Goal: Information Seeking & Learning: Understand process/instructions

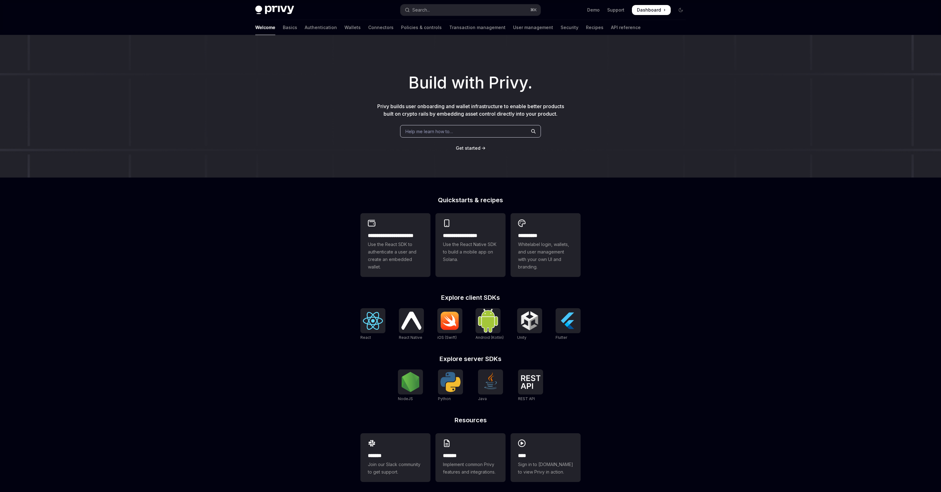
click at [483, 11] on button "Search... ⌘ K" at bounding box center [470, 9] width 140 height 11
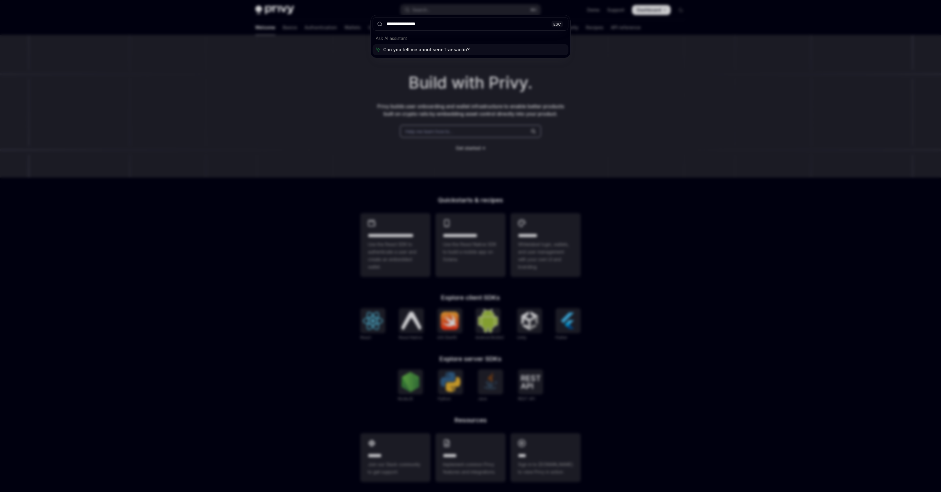
type input "**********"
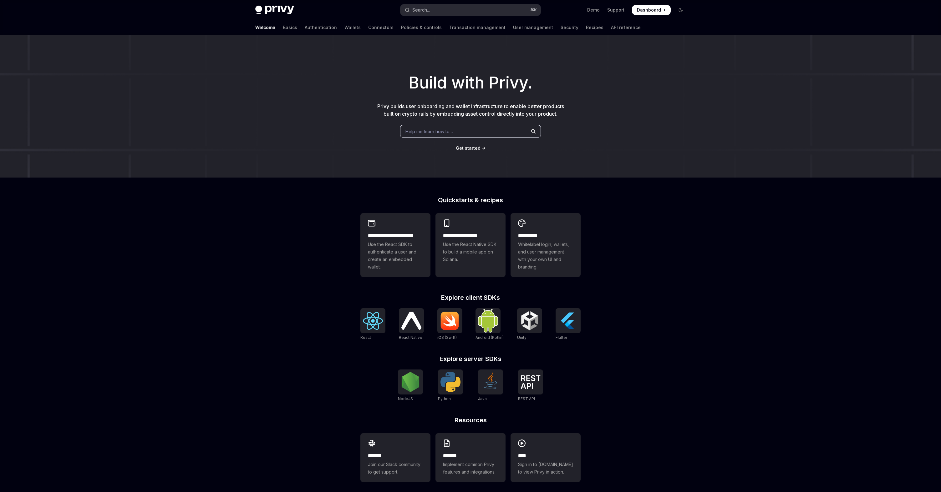
click at [428, 11] on div "Search..." at bounding box center [421, 10] width 18 height 8
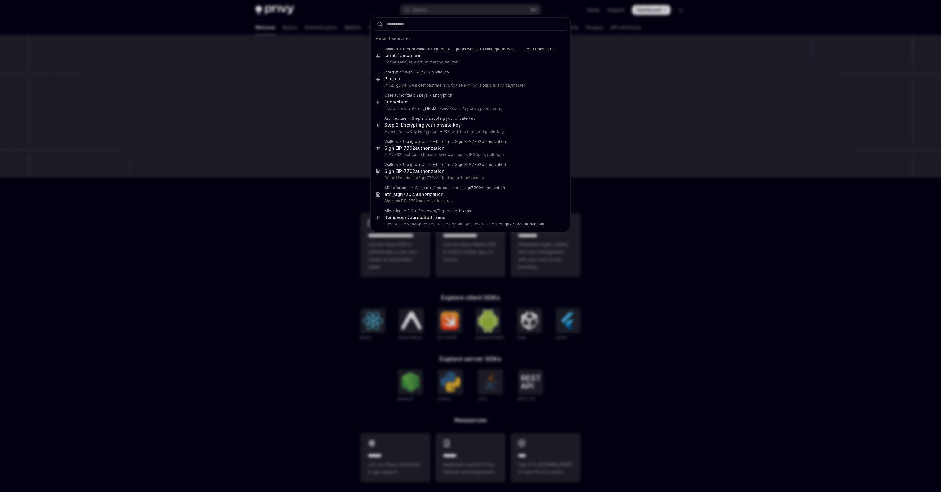
type input "*"
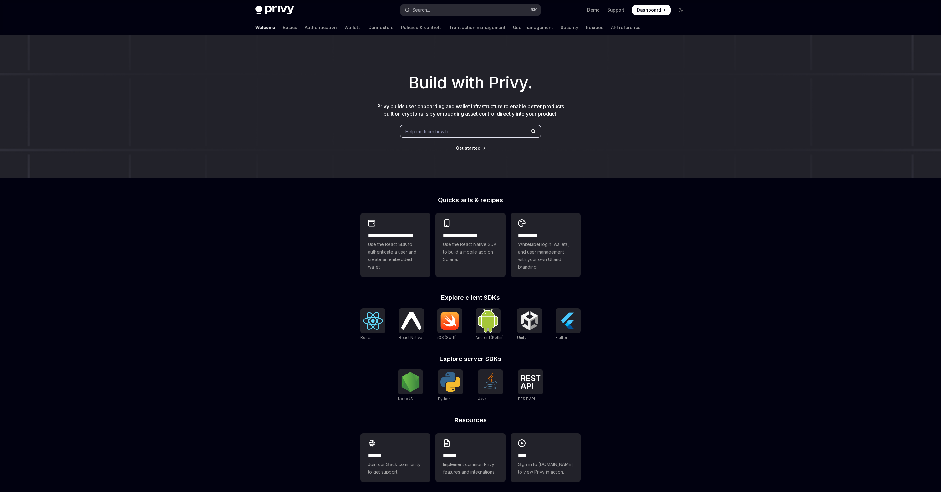
click at [430, 9] on div "Search..." at bounding box center [421, 10] width 18 height 8
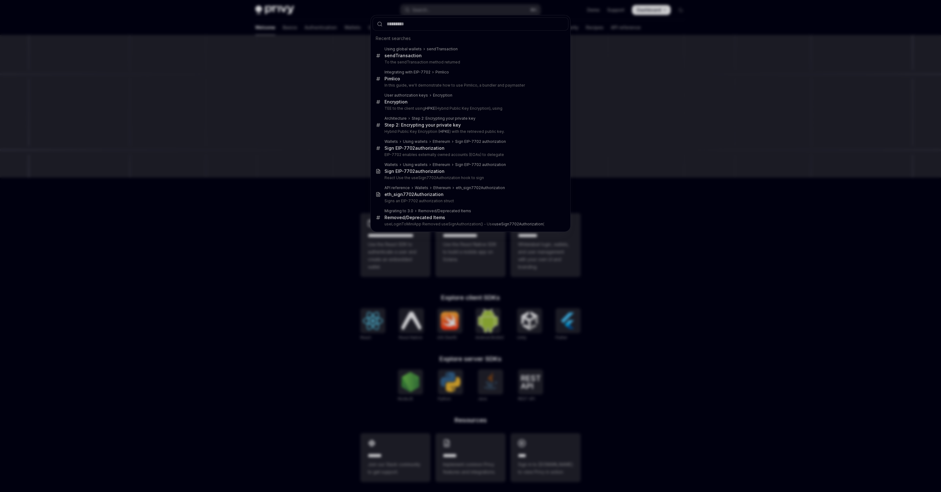
type textarea "*"
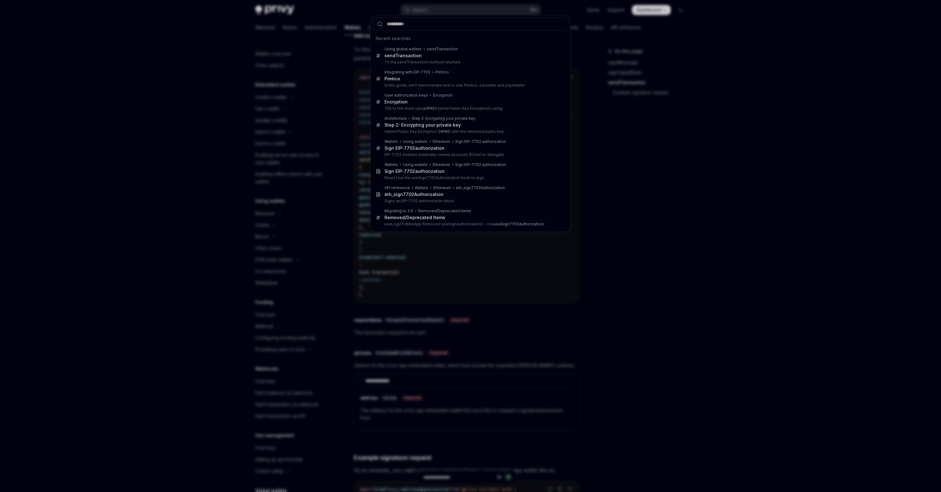
scroll to position [133, 0]
click at [695, 148] on div "Recent searches Using global wallets sendTransaction sendTransaction To the sen…" at bounding box center [470, 246] width 941 height 492
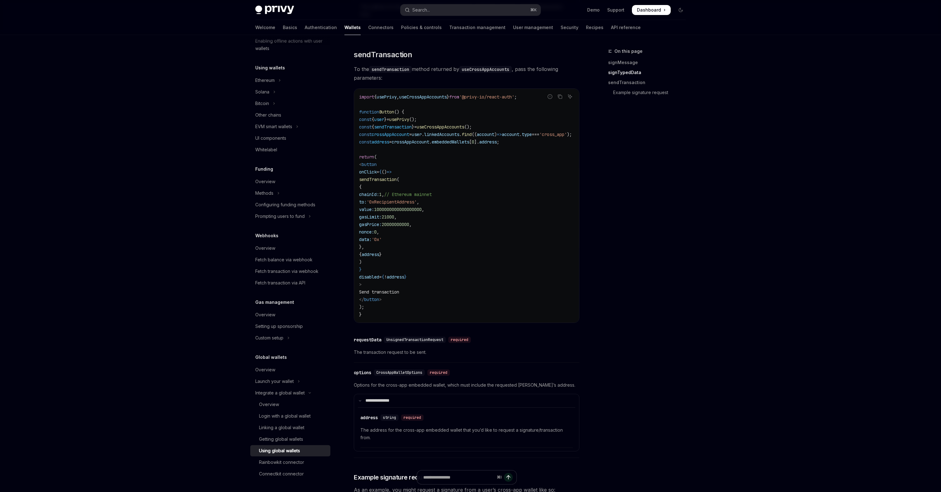
scroll to position [621, 0]
click at [447, 131] on span "useCrossAppAccounts" at bounding box center [441, 128] width 48 height 6
click at [400, 131] on span "sendTransaction" at bounding box center [393, 128] width 38 height 6
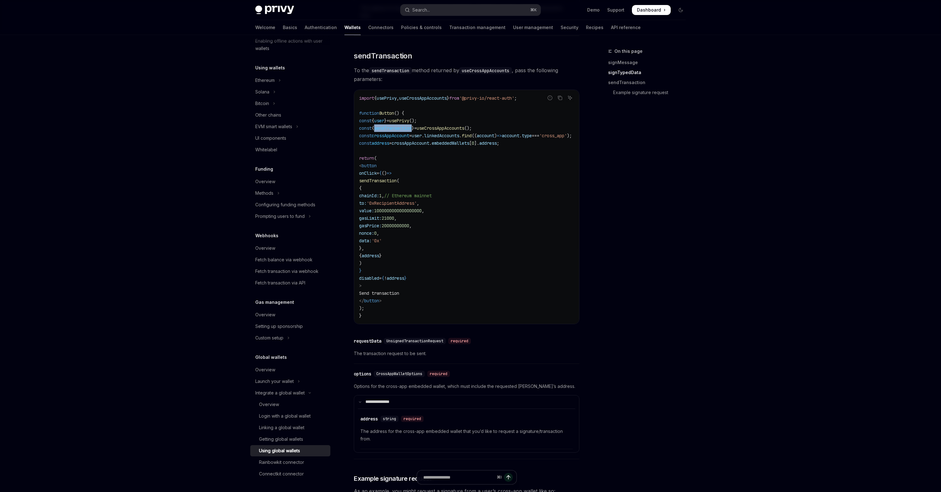
copy span "sendTransaction"
click at [420, 10] on div "Search..." at bounding box center [421, 10] width 18 height 8
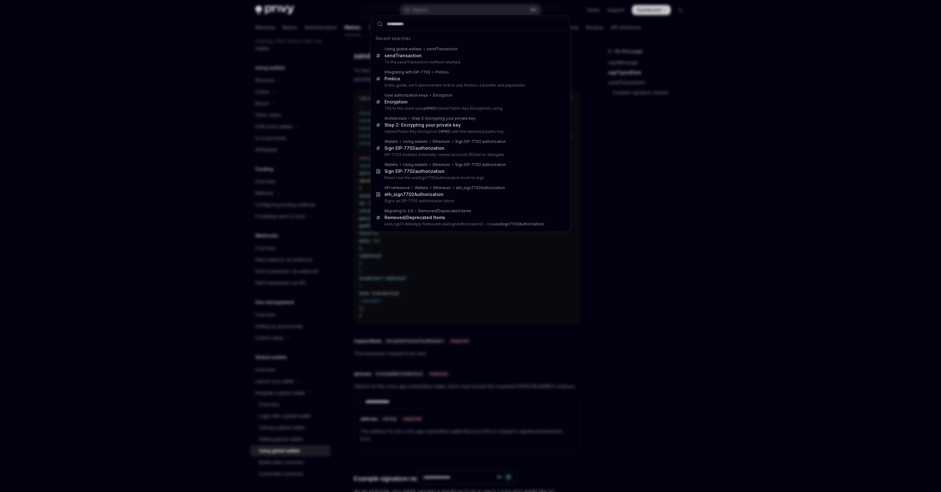
type input "**********"
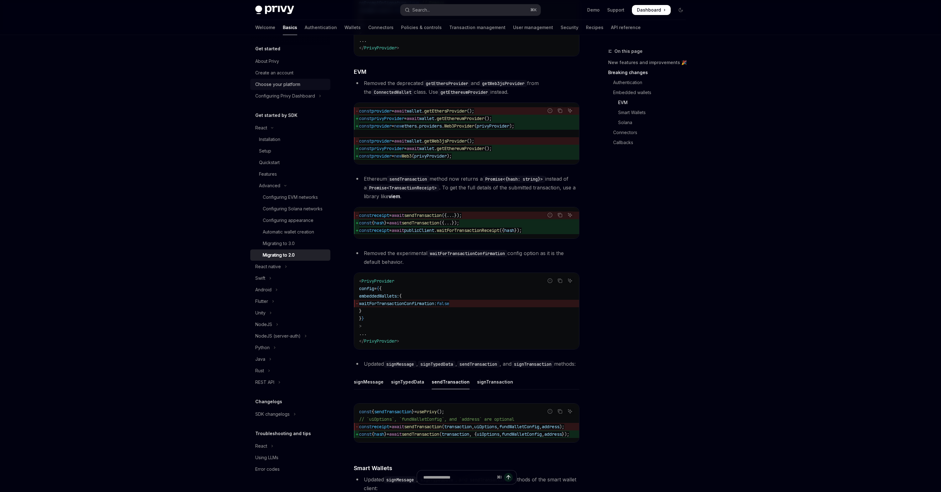
scroll to position [541, 0]
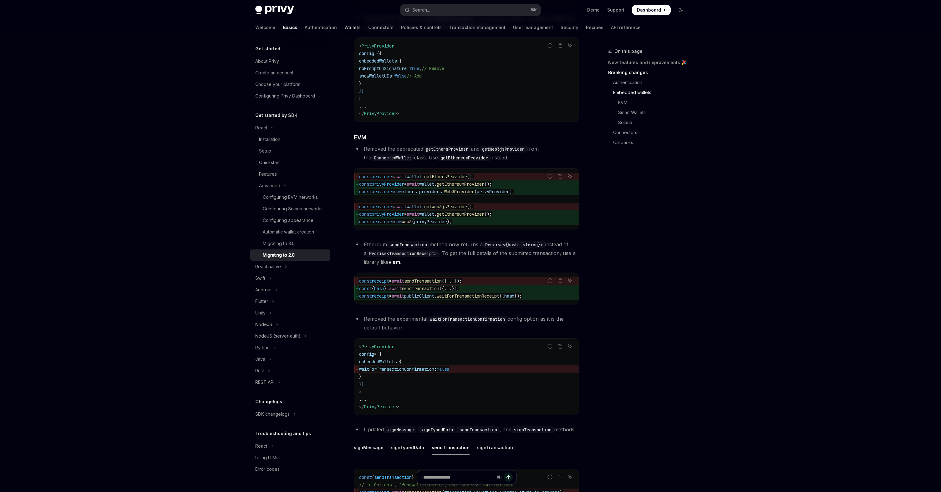
click at [344, 30] on link "Wallets" at bounding box center [352, 27] width 16 height 15
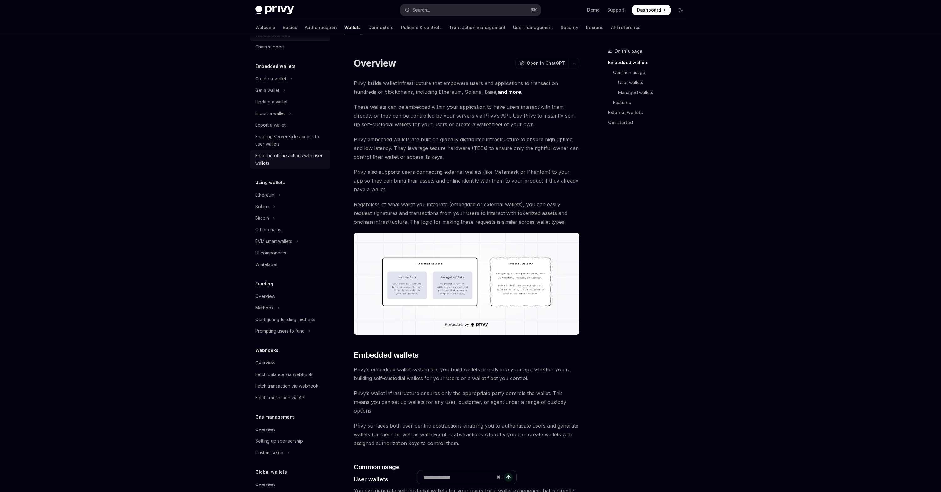
scroll to position [19, 0]
click at [276, 196] on button "Ethereum" at bounding box center [290, 194] width 80 height 11
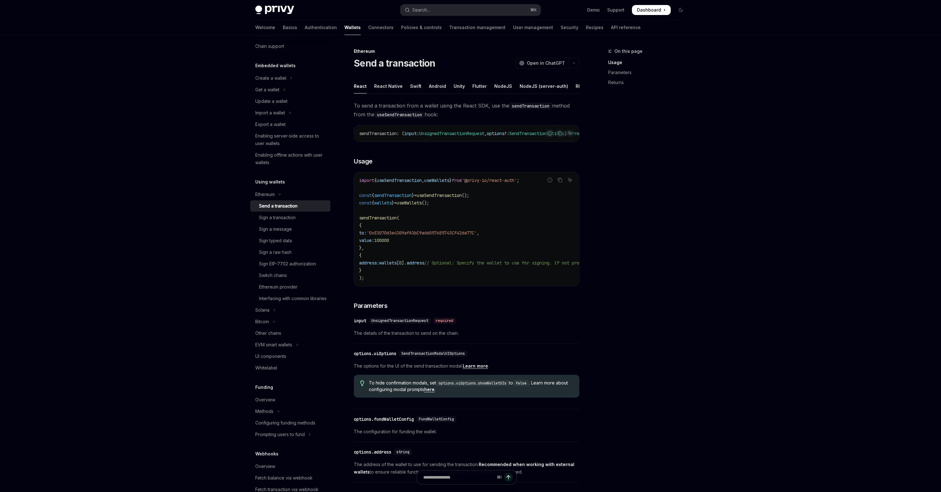
click at [411, 183] on span "useSendTransaction" at bounding box center [399, 181] width 45 height 6
click at [394, 84] on div "React Native" at bounding box center [388, 86] width 28 height 15
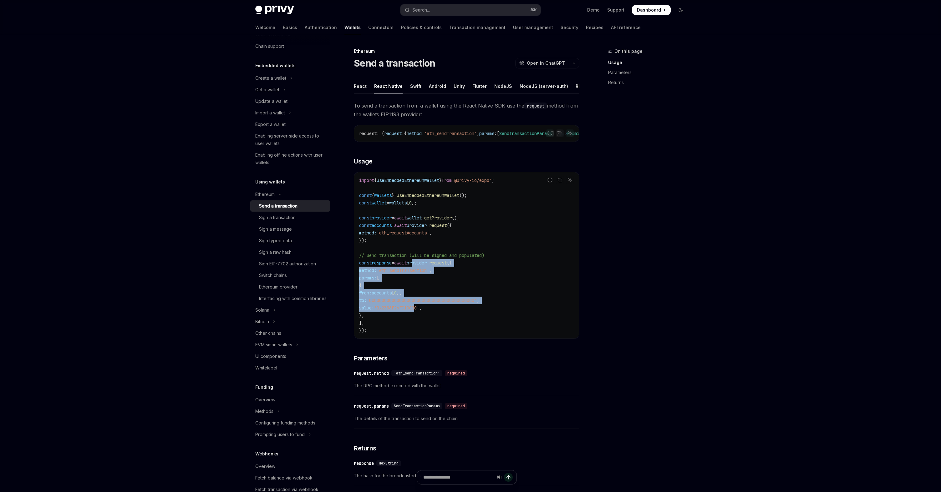
drag, startPoint x: 422, startPoint y: 266, endPoint x: 448, endPoint y: 313, distance: 53.9
click at [448, 313] on code "import { useEmbeddedEthereumWallet } from '@privy-io/expo' ; const { wallets } …" at bounding box center [466, 256] width 215 height 158
click at [452, 289] on code "import { useEmbeddedEthereumWallet } from '@privy-io/expo' ; const { wallets } …" at bounding box center [466, 256] width 215 height 158
click at [365, 91] on div "React" at bounding box center [360, 86] width 13 height 15
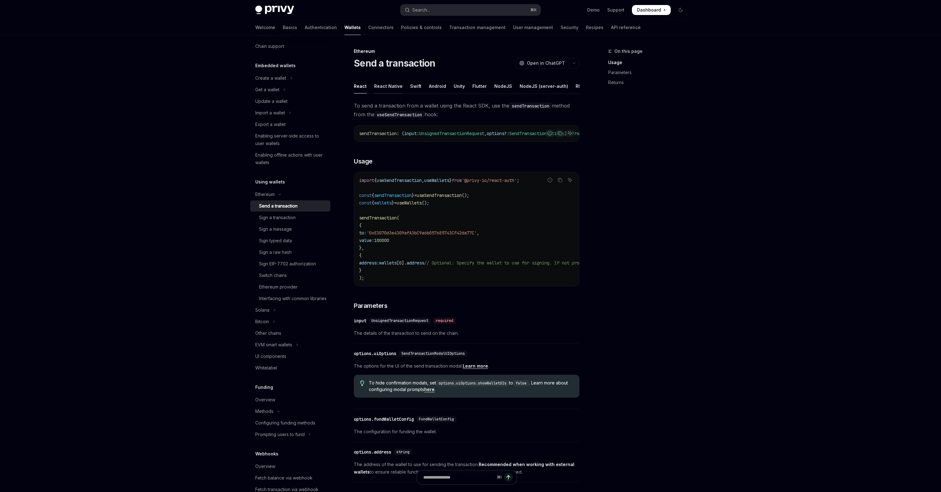
click at [379, 86] on div "React Native" at bounding box center [388, 86] width 28 height 15
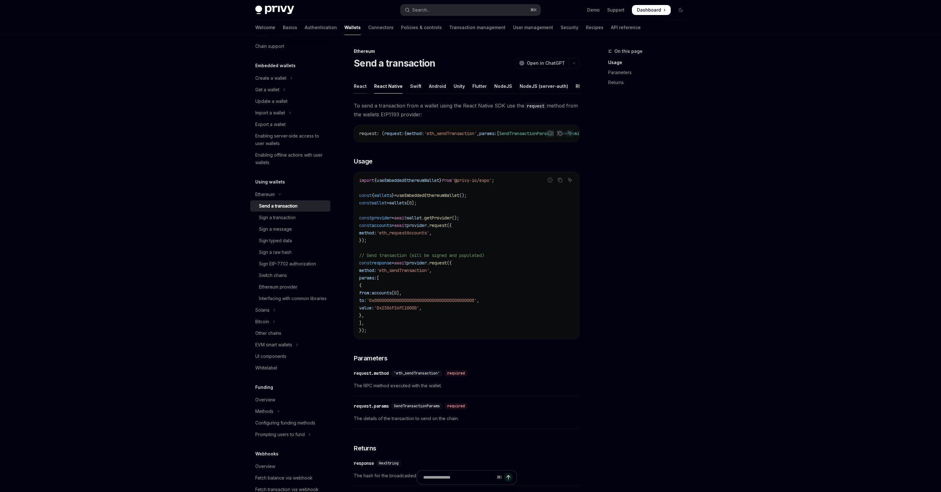
click at [362, 86] on div "React" at bounding box center [360, 86] width 13 height 15
type textarea "*"
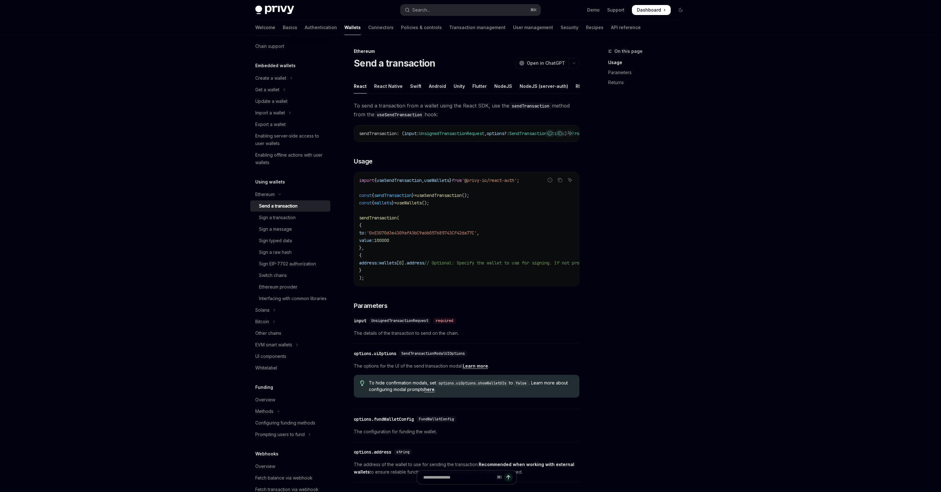
click at [568, 91] on ul "React React Native Swift Android Unity Flutter NodeJS NodeJS (server-auth) REST…" at bounding box center [467, 86] width 226 height 15
